Goal: Check status: Check status

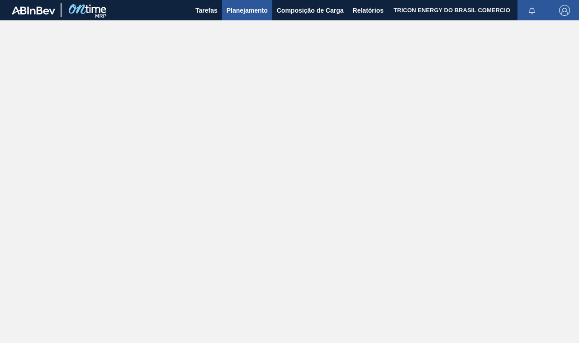
click at [236, 7] on span "Planejamento" at bounding box center [247, 10] width 41 height 11
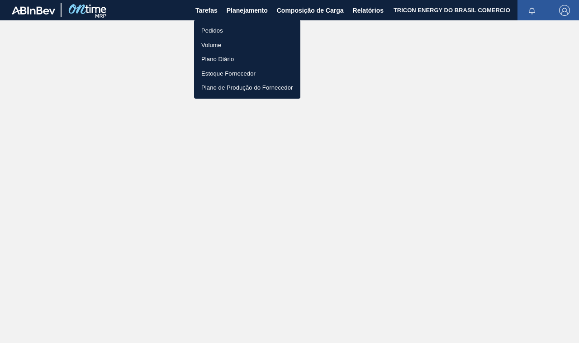
click at [207, 28] on li "Pedidos" at bounding box center [247, 31] width 106 height 14
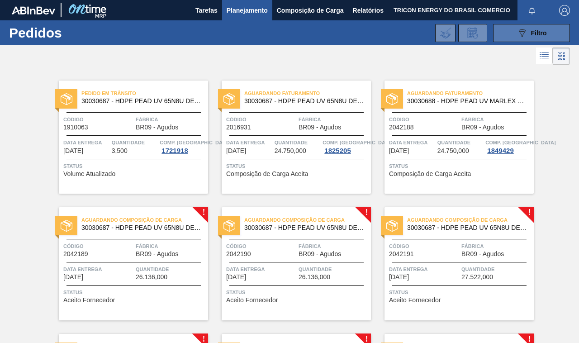
click at [494, 37] on button "089F7B8B-B2A5-4AFE-B5C0-19BA573D28AC Filtro" at bounding box center [531, 33] width 77 height 18
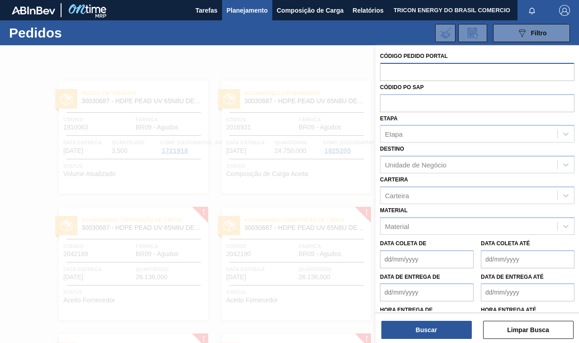
click at [424, 70] on input "text" at bounding box center [477, 71] width 195 height 17
paste input "2042189"
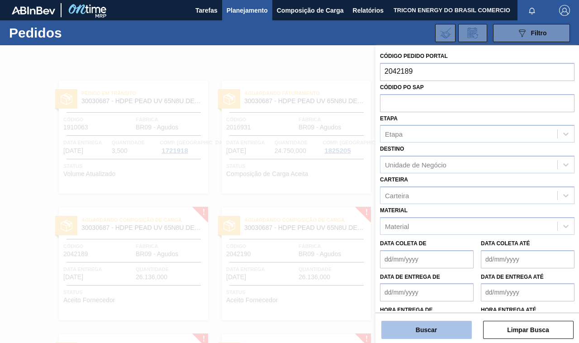
type input "2042189"
click at [422, 325] on button "Buscar" at bounding box center [426, 330] width 90 height 18
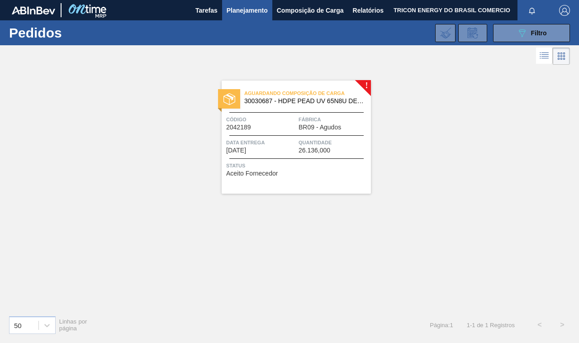
click at [297, 155] on div "Aguardando Composição de Carga 30030687 - HDPE PEAD UV 65N8U DEV SHELL Código 2…" at bounding box center [296, 137] width 149 height 113
